Goal: Check status: Check status

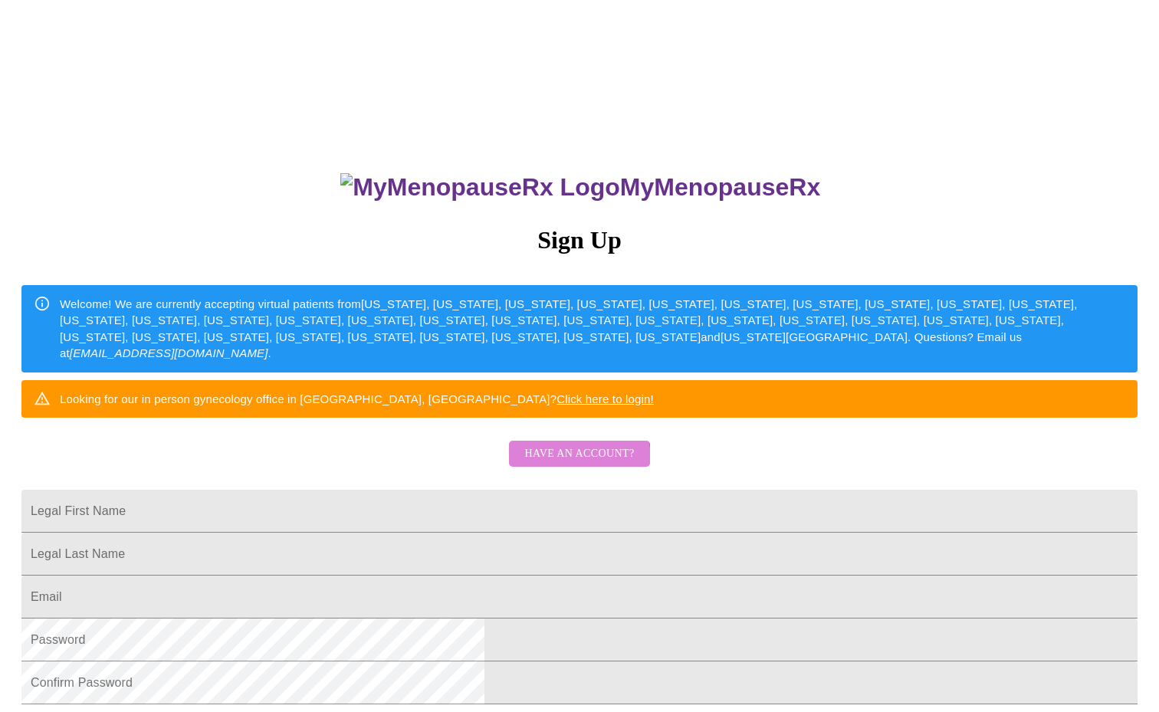
click at [575, 464] on span "Have an account?" at bounding box center [579, 453] width 110 height 19
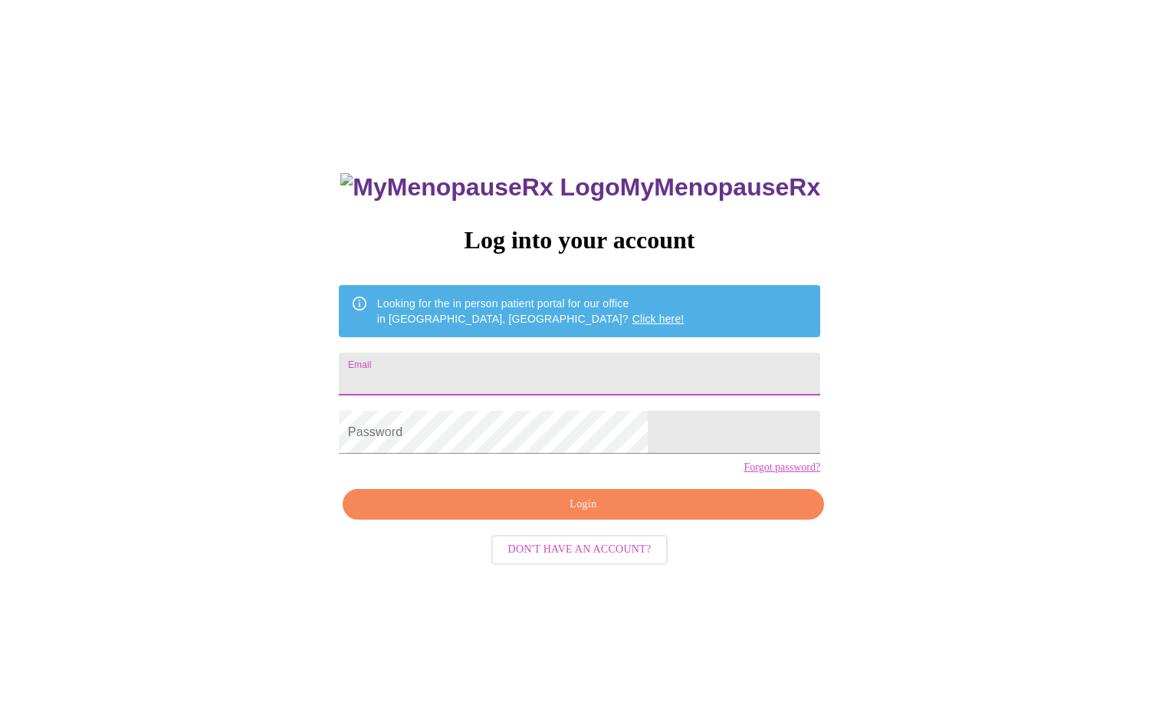
type input "[EMAIL_ADDRESS][DOMAIN_NAME]"
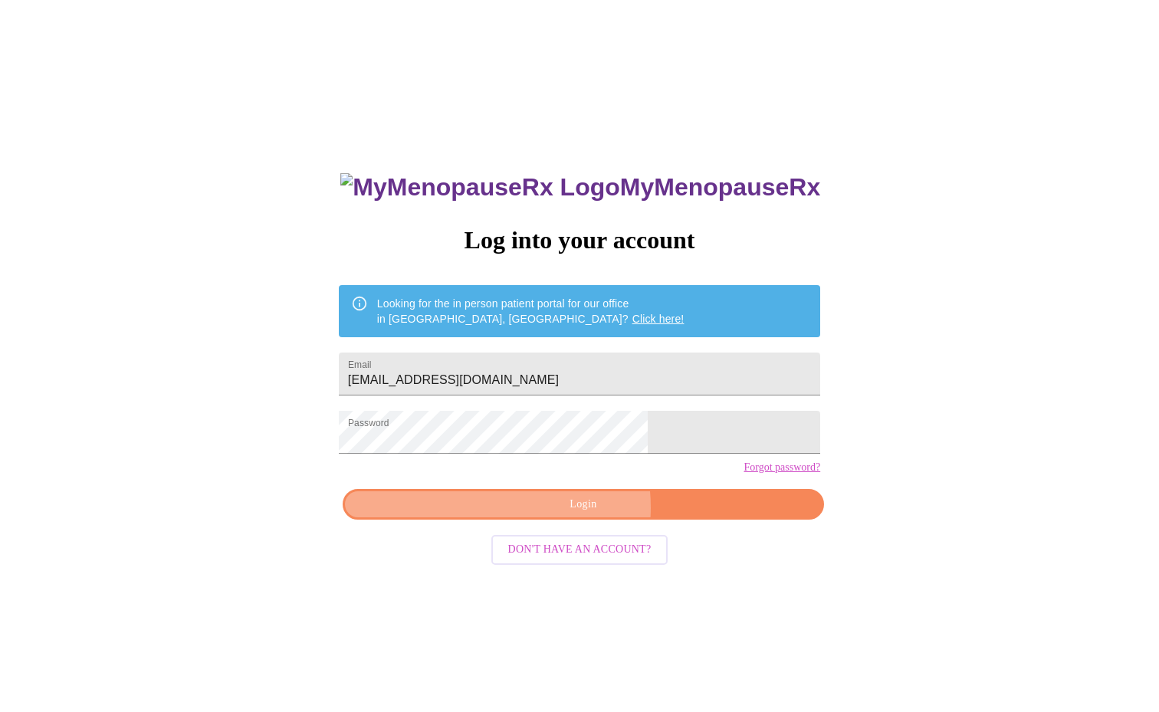
click at [555, 514] on span "Login" at bounding box center [583, 504] width 446 height 19
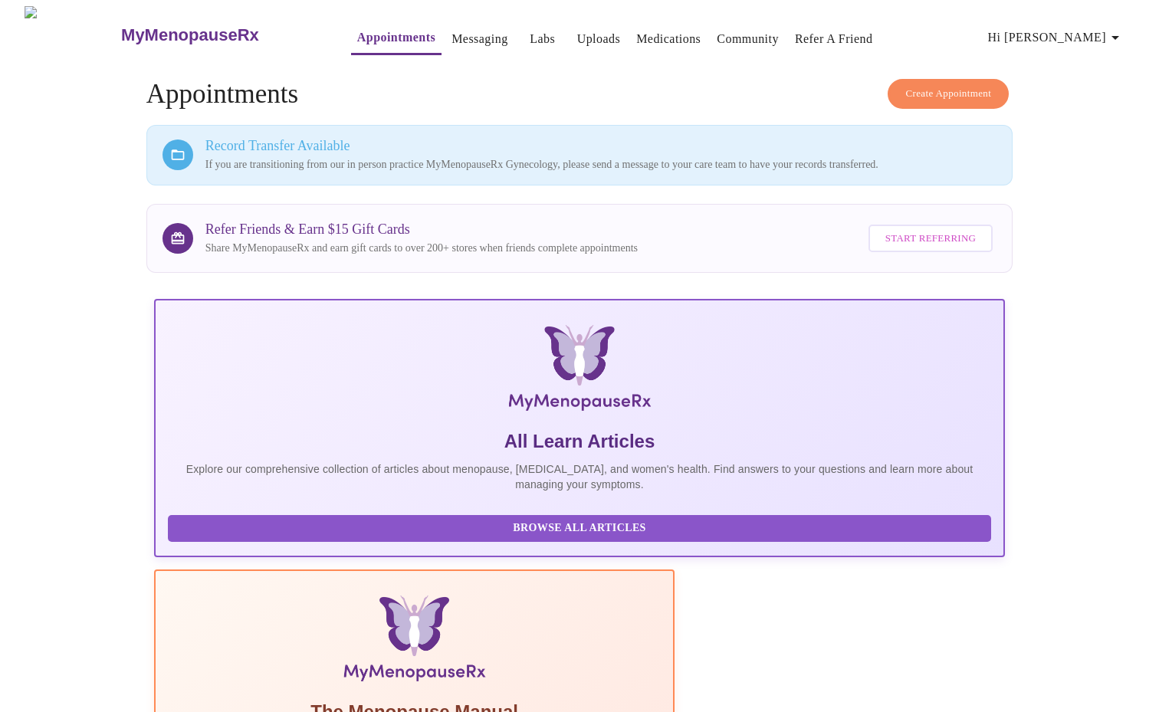
click at [1069, 31] on span "Hi [PERSON_NAME]" at bounding box center [1056, 37] width 136 height 21
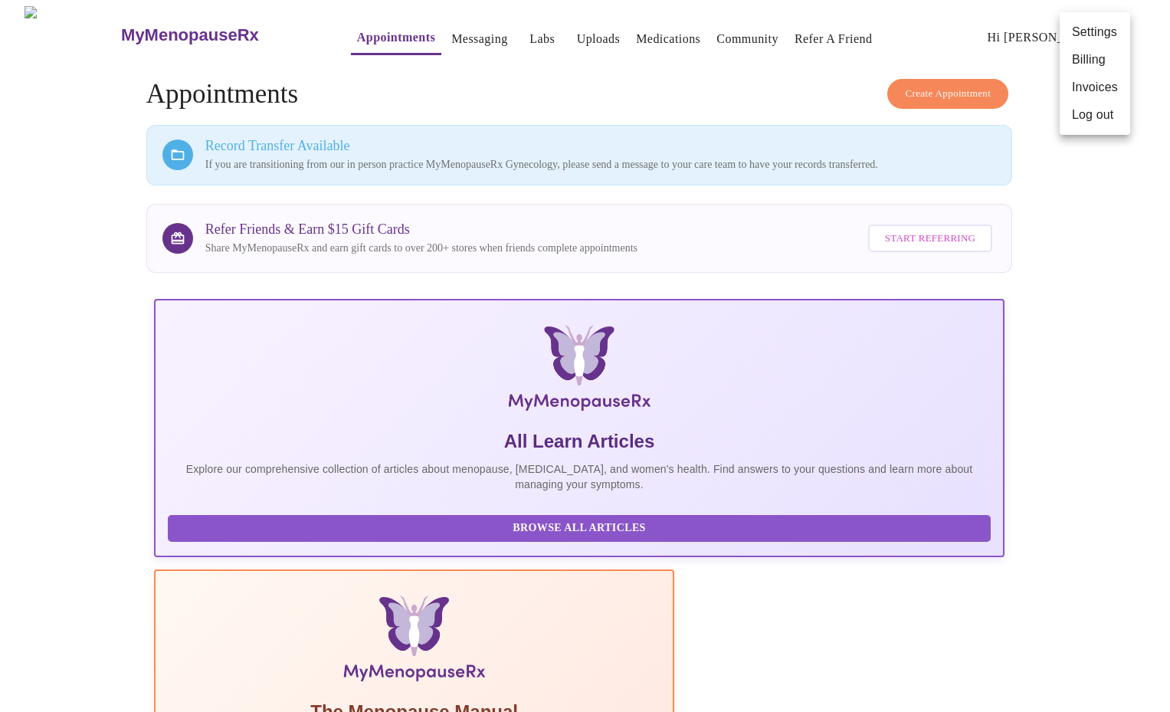
click at [1028, 37] on div at bounding box center [585, 356] width 1170 height 712
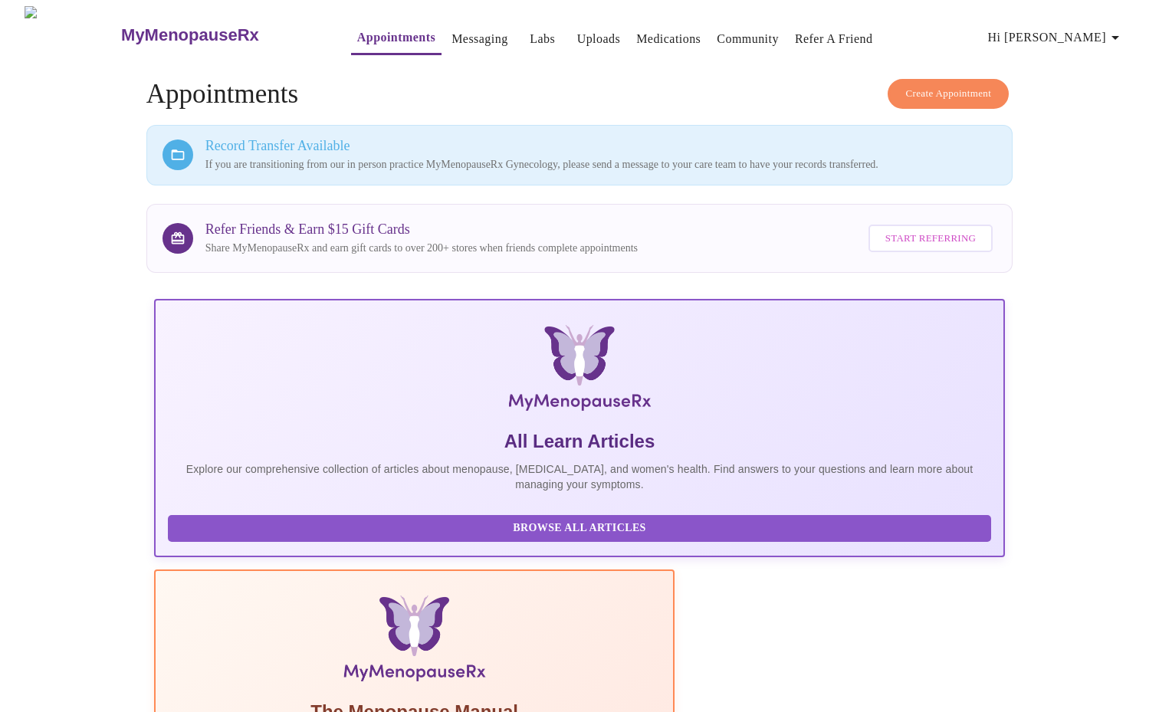
click at [339, 152] on div "Record Transfer Available If you are transitioning from our in person practice …" at bounding box center [600, 155] width 791 height 34
drag, startPoint x: 540, startPoint y: 156, endPoint x: 659, endPoint y: 156, distance: 118.8
click at [659, 157] on p "If you are transitioning from our in person practice MyMenopauseRx Gynecology, …" at bounding box center [600, 164] width 791 height 15
click at [746, 165] on p "If you are transitioning from our in person practice MyMenopauseRx Gynecology, …" at bounding box center [600, 164] width 791 height 15
click at [256, 143] on h3 "Record Transfer Available" at bounding box center [600, 146] width 791 height 16
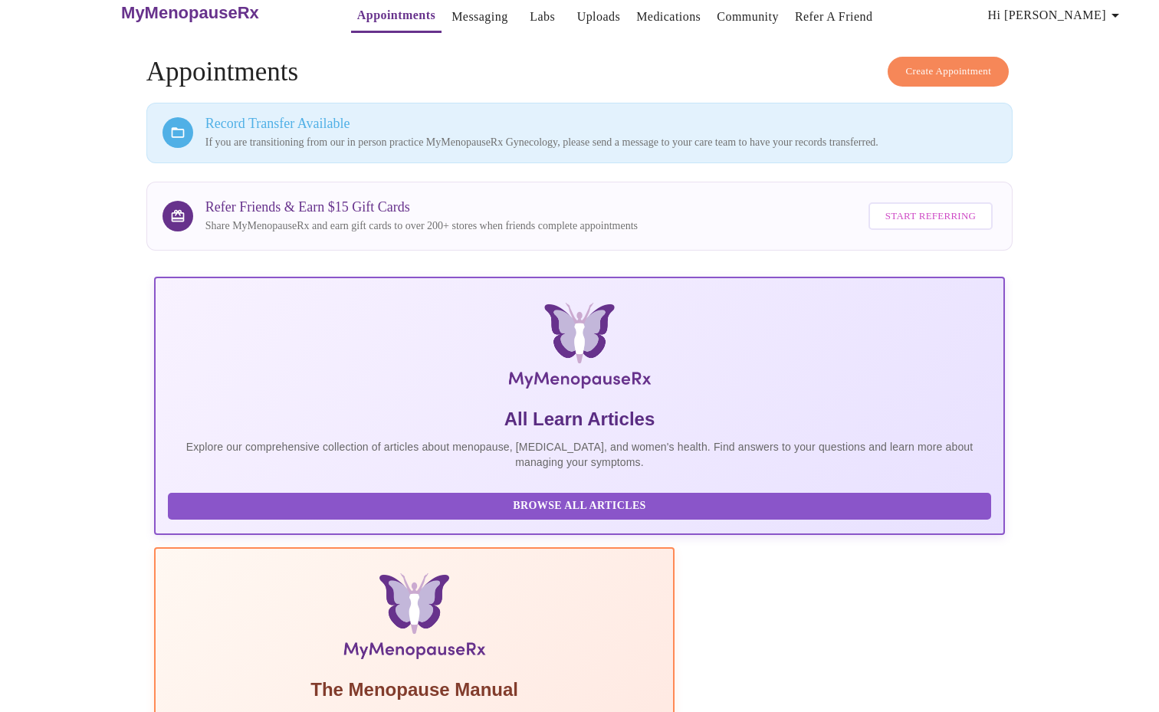
scroll to position [204, 0]
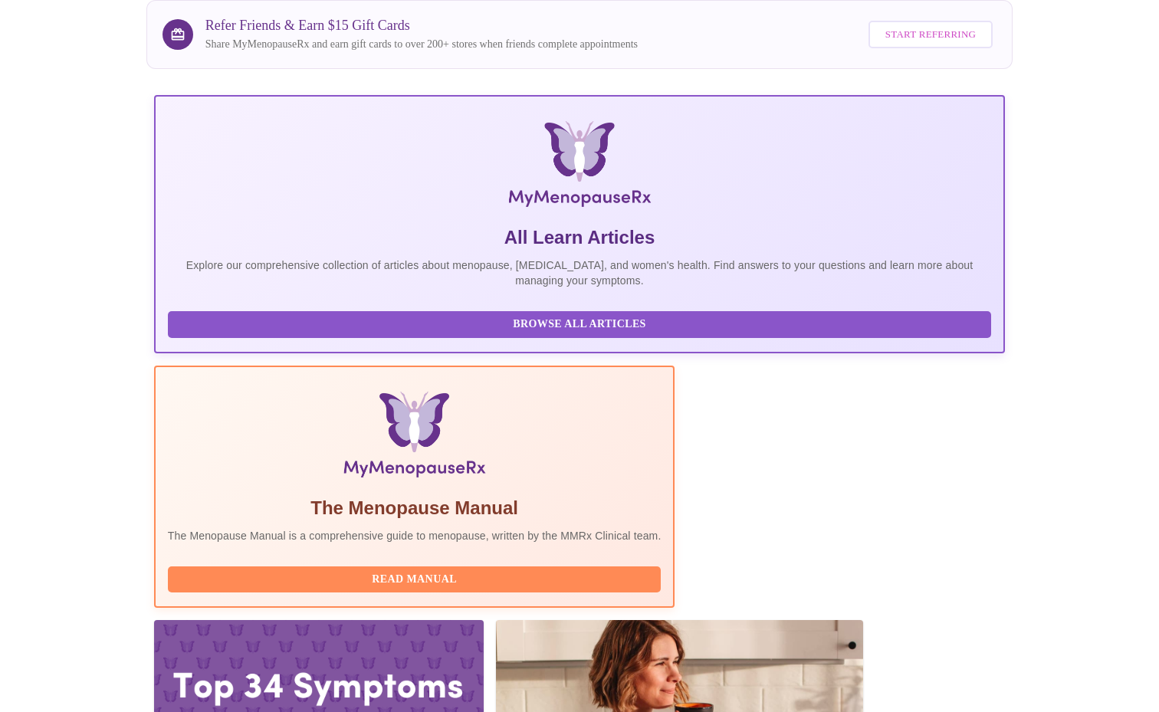
drag, startPoint x: 429, startPoint y: 536, endPoint x: 499, endPoint y: 536, distance: 69.7
